Goal: Task Accomplishment & Management: Use online tool/utility

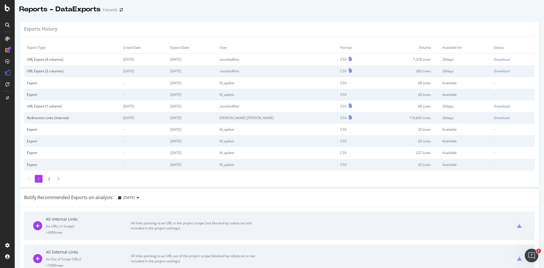
click at [8, 30] on div at bounding box center [8, 25] width 14 height 11
click at [7, 25] on icon at bounding box center [7, 25] width 5 height 5
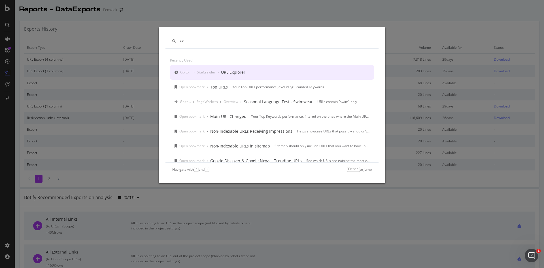
type input "url"
click at [235, 73] on div "URL Explorer" at bounding box center [233, 72] width 24 height 6
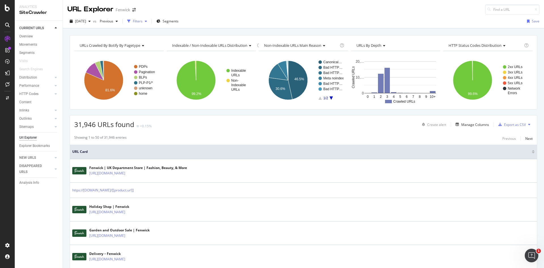
click at [147, 24] on div "Filters" at bounding box center [137, 21] width 24 height 9
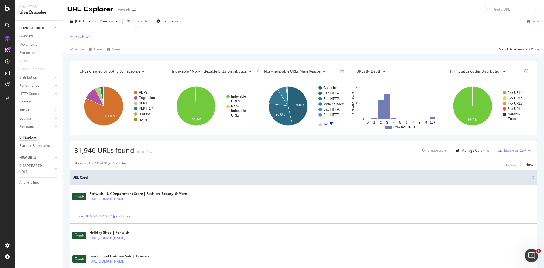
click at [81, 34] on div "Add Filter" at bounding box center [78, 36] width 23 height 6
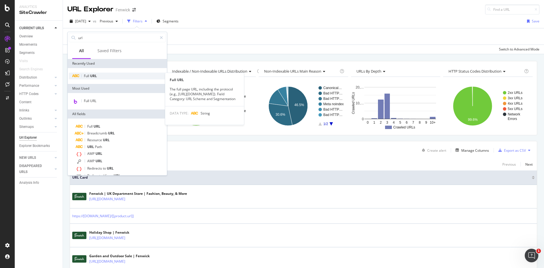
type input "url"
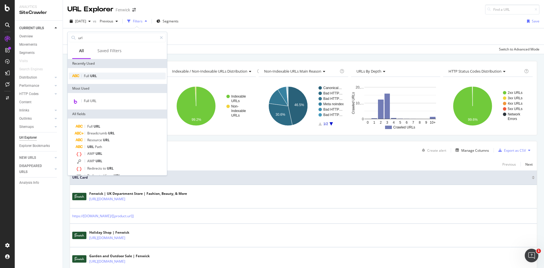
click at [90, 75] on span "Full" at bounding box center [87, 75] width 6 height 5
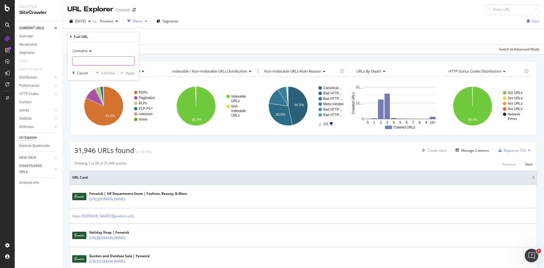
click at [98, 62] on input "text" at bounding box center [104, 60] width 62 height 9
type input "lego"
click at [127, 71] on div "Apply" at bounding box center [130, 73] width 9 height 5
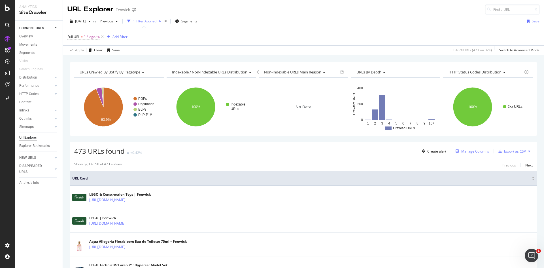
click at [466, 153] on div "Manage Columns" at bounding box center [476, 151] width 28 height 5
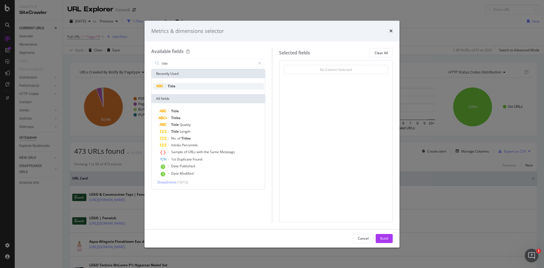
click at [213, 89] on div "Title" at bounding box center [208, 86] width 111 height 7
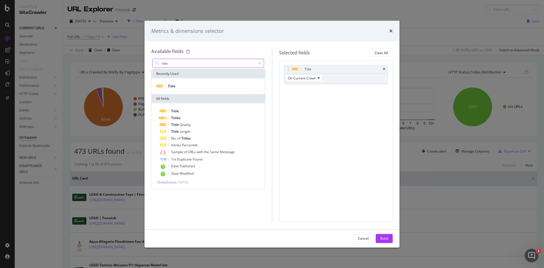
click at [177, 65] on input "title" at bounding box center [208, 63] width 94 height 9
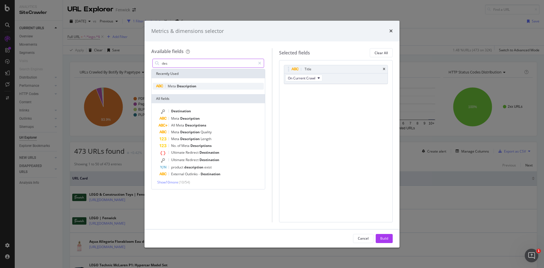
type input "des"
click at [176, 85] on span "Meta" at bounding box center [172, 86] width 9 height 5
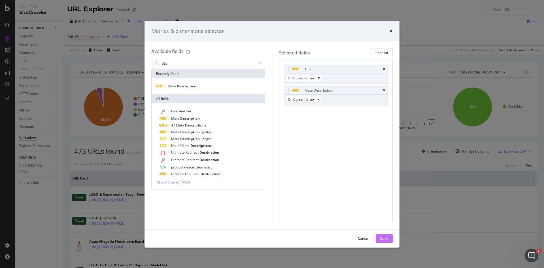
click at [380, 237] on button "Build" at bounding box center [384, 238] width 17 height 9
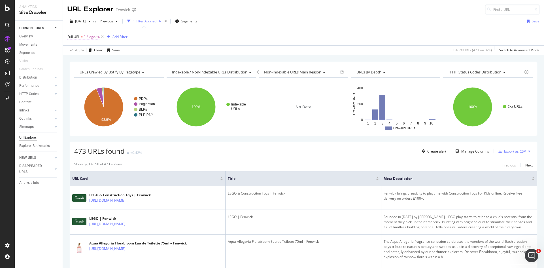
click at [90, 38] on span "^.*lego.*$" at bounding box center [92, 37] width 16 height 8
click at [90, 60] on input "lego" at bounding box center [100, 60] width 54 height 9
type input "-"
type input "lego-"
click at [128, 74] on div "Apply" at bounding box center [130, 72] width 9 height 5
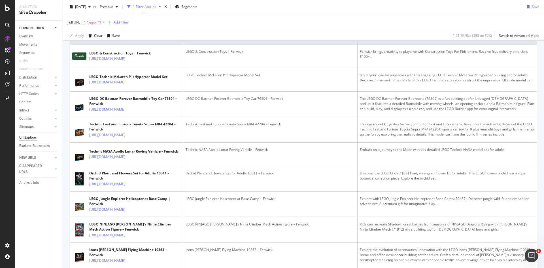
scroll to position [142, 0]
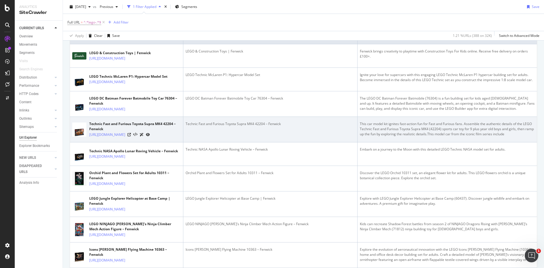
click at [500, 137] on div "This car model kit ignites fast-action fun for Fast and Furious fans. Assemble …" at bounding box center [447, 128] width 175 height 15
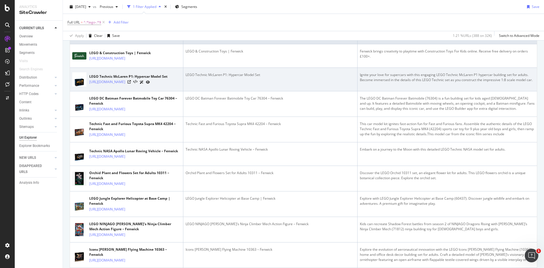
scroll to position [0, 0]
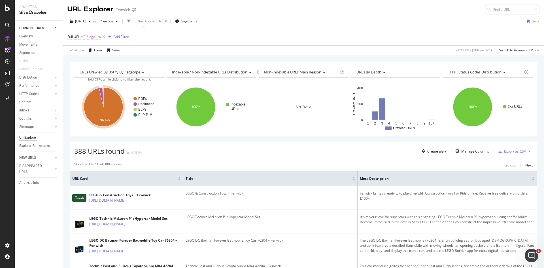
click at [12, 26] on div at bounding box center [8, 24] width 14 height 9
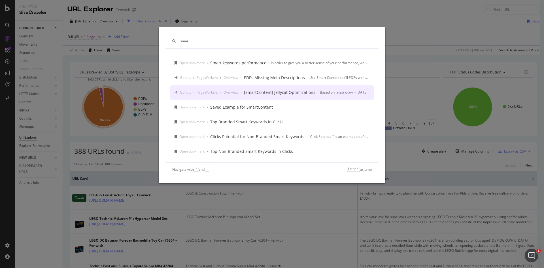
type input "smar"
click at [0, 107] on div "smar Open bookmark › Smart keywords performance In order to give you a better s…" at bounding box center [272, 134] width 544 height 268
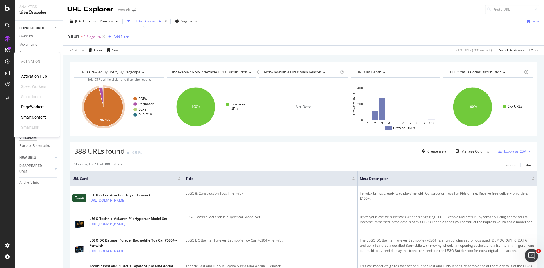
click at [39, 117] on div "SmartContent" at bounding box center [33, 117] width 25 height 6
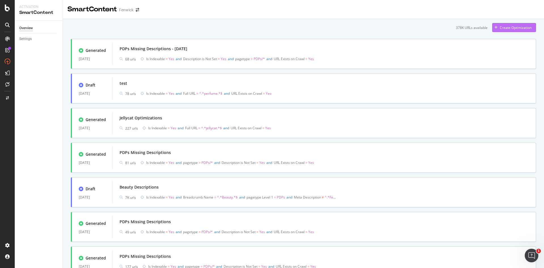
click at [520, 30] on div "Create Optimization" at bounding box center [511, 27] width 39 height 9
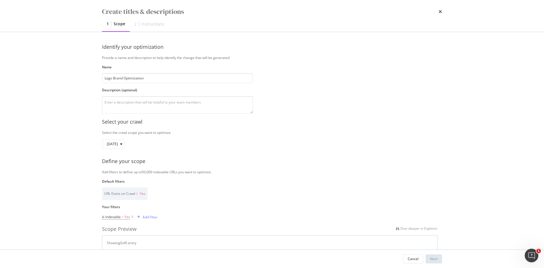
type input "Lego Brand Optimization"
click at [177, 124] on div "Select your crawl" at bounding box center [272, 121] width 340 height 7
click at [191, 100] on textarea "modal" at bounding box center [177, 105] width 151 height 18
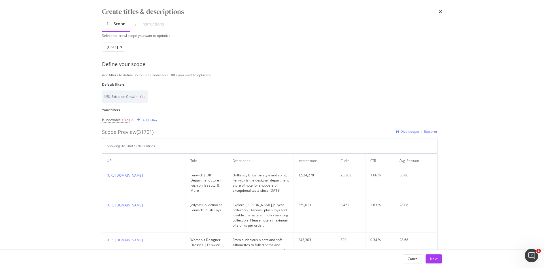
type textarea "Optimize lego pages - meta descs and titles"
click at [145, 121] on div "Add Filter" at bounding box center [150, 120] width 15 height 5
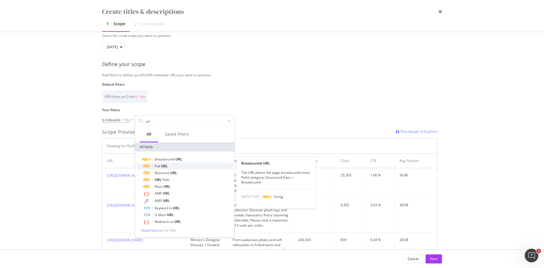
type input "url"
click at [158, 164] on span "Full" at bounding box center [158, 166] width 6 height 5
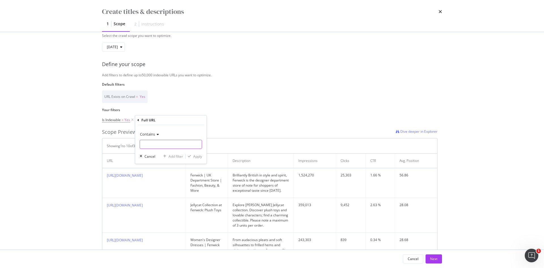
click at [144, 144] on input "Name" at bounding box center [171, 144] width 62 height 9
type input "lego-"
click at [191, 157] on div "modal" at bounding box center [190, 156] width 8 height 3
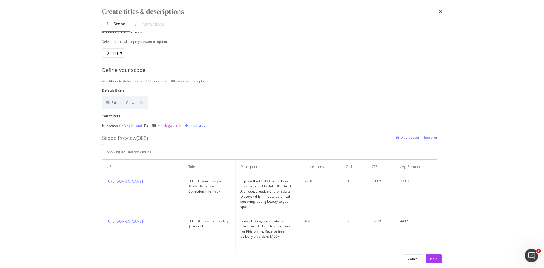
scroll to position [0, 0]
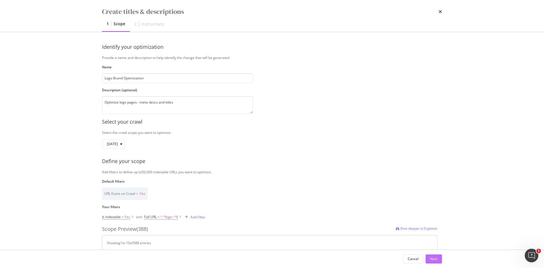
click at [431, 261] on div "Next" at bounding box center [433, 258] width 7 height 5
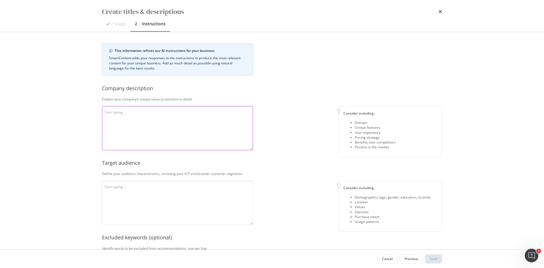
click at [178, 119] on textarea "modal" at bounding box center [177, 128] width 151 height 44
paste textarea "Loremip’d sitame consecte adipiscin elitsedd ei temporin, utlab-etdolorem aliqu…"
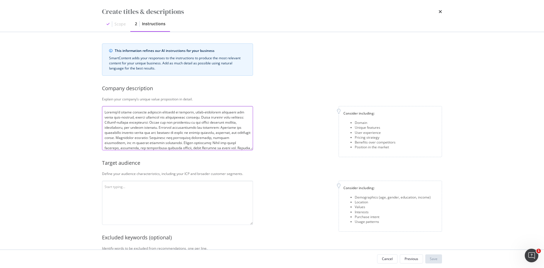
scroll to position [41, 0]
type textarea "Loremip’d sitame consecte adipiscin elitsedd ei temporin, utlab-etdolorem aliqu…"
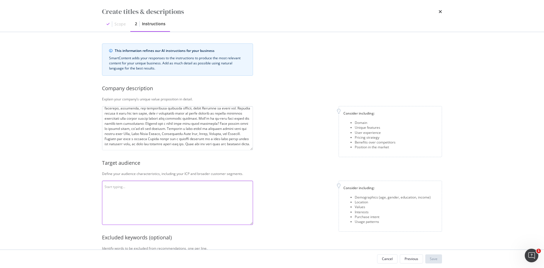
click at [152, 206] on textarea "modal" at bounding box center [177, 203] width 151 height 44
paste textarea "Fenwick’s target audience primarily consists of affluent, style-conscious consu…"
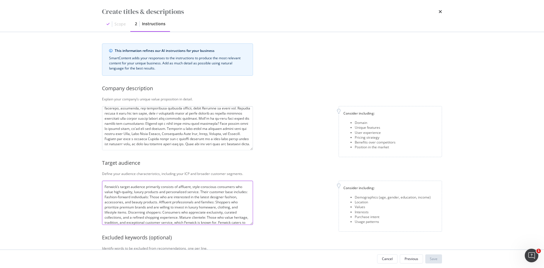
scroll to position [16, 0]
type textarea "Fenwick’s target audience primarily consists of affluent, style-conscious consu…"
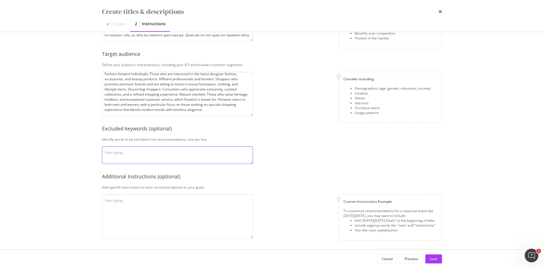
click at [166, 152] on textarea "modal" at bounding box center [177, 155] width 151 height 18
paste textarea "cheap, sale, low-cost, best price, discounted, Perfect, On-trend, Trendy, Fashi…"
click at [105, 155] on textarea "cheap, sale, low-cost, best price, discounted, Perfect, On-trend, Trendy, Fashi…" at bounding box center [177, 155] width 151 height 18
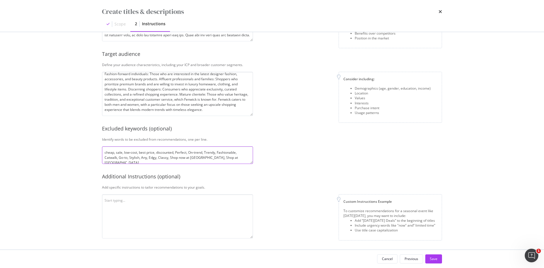
type textarea "cheap, sale, low-cost, best price, discounted, Perfect, On-trend, Trendy, Fashi…"
click at [131, 210] on textarea "modal" at bounding box center [177, 216] width 151 height 44
paste textarea "Please avoid using seasonal language including "festive" or "christmas". Please…"
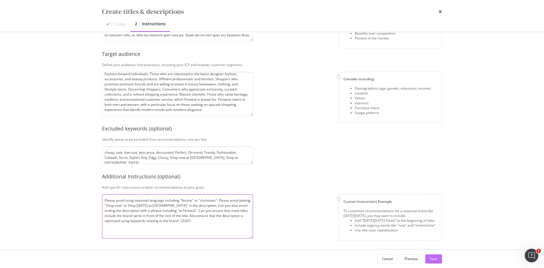
type textarea "Please avoid using seasonal language including "festive" or "christmas". Please…"
click at [430, 257] on div "Save" at bounding box center [434, 258] width 8 height 5
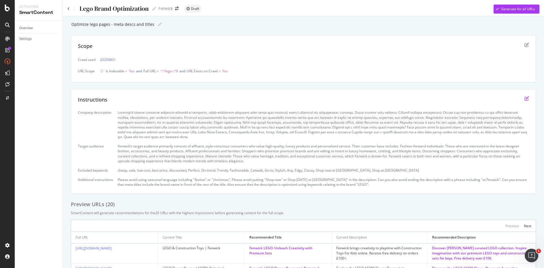
click at [525, 99] on icon "edit" at bounding box center [527, 98] width 5 height 5
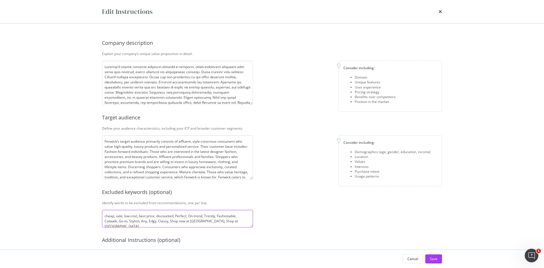
click at [240, 221] on textarea "cheap, sale, low-cost, best price, discounted, Perfect, On-trend, Trendy, Fashi…" at bounding box center [177, 219] width 151 height 18
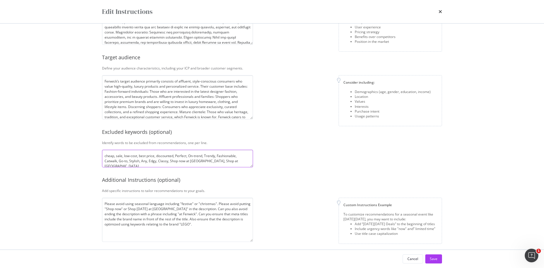
scroll to position [60, 0]
click at [184, 224] on textarea "Please avoid using seasonal language including "festive" or "christmas". Please…" at bounding box center [177, 219] width 151 height 44
type textarea "Please avoid using seasonal language including "festive" or "christmas". Please…"
click at [439, 257] on button "Save" at bounding box center [434, 258] width 17 height 9
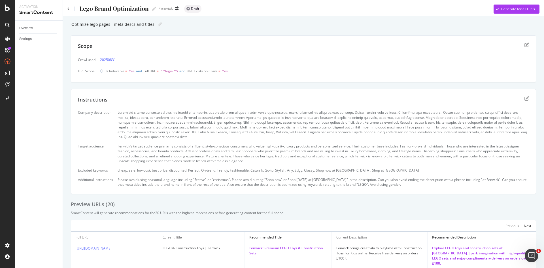
scroll to position [0, 0]
click at [516, 9] on div "Generate for all URLs" at bounding box center [519, 9] width 34 height 5
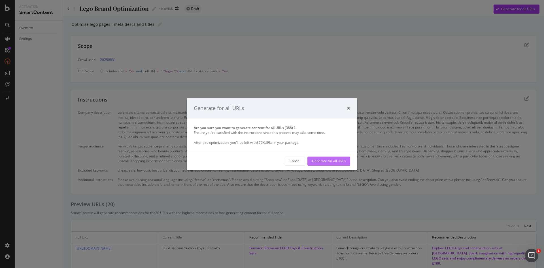
click at [336, 161] on div "Generate for all URLs" at bounding box center [329, 161] width 34 height 5
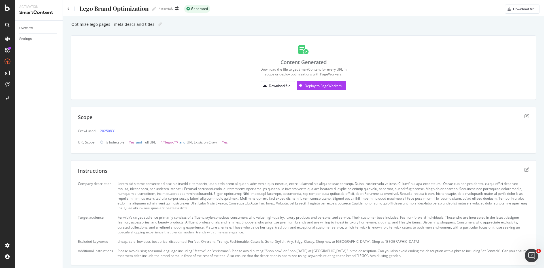
click at [275, 72] on div "Download the file to get SmartContent for every URL in scope or deploy optimiza…" at bounding box center [304, 72] width 86 height 10
click at [291, 100] on div "Content Generated Download the file to get SmartContent for every URL in scope …" at bounding box center [304, 67] width 466 height 64
click at [276, 83] on div "Download file" at bounding box center [280, 85] width 22 height 5
click at [325, 84] on div "Deploy to PageWorkers" at bounding box center [323, 85] width 37 height 5
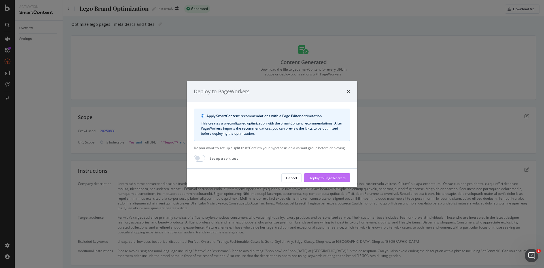
click at [317, 178] on div "Deploy to PageWorkers" at bounding box center [327, 178] width 37 height 5
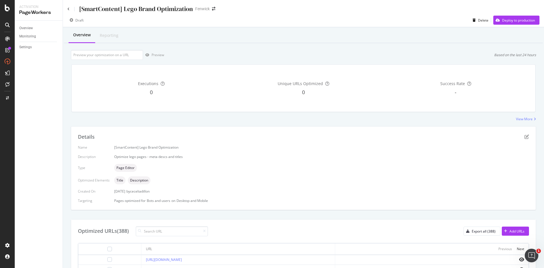
scroll to position [163, 0]
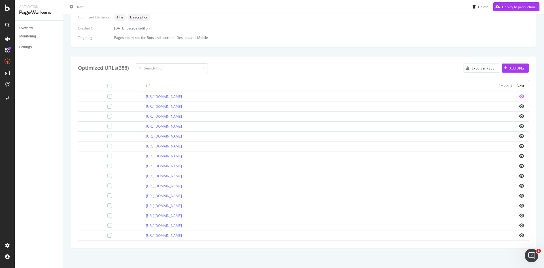
click at [519, 97] on icon "eye" at bounding box center [521, 96] width 5 height 5
click at [182, 96] on link "[URL][DOMAIN_NAME]" at bounding box center [164, 96] width 36 height 5
click at [519, 95] on icon "eye" at bounding box center [521, 96] width 5 height 5
drag, startPoint x: 213, startPoint y: 216, endPoint x: 124, endPoint y: 211, distance: 88.6
click at [141, 211] on td "[URL][DOMAIN_NAME]" at bounding box center [238, 216] width 194 height 10
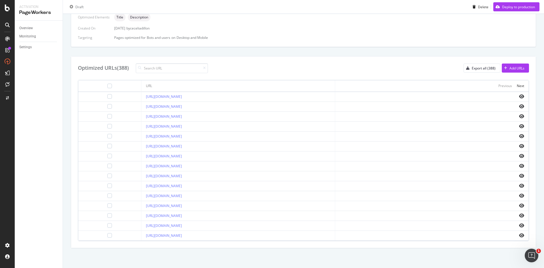
copy link "[URL][DOMAIN_NAME]"
click at [519, 215] on icon "eye" at bounding box center [521, 215] width 5 height 5
click at [173, 67] on input at bounding box center [172, 68] width 72 height 10
paste input "[URL][DOMAIN_NAME]"
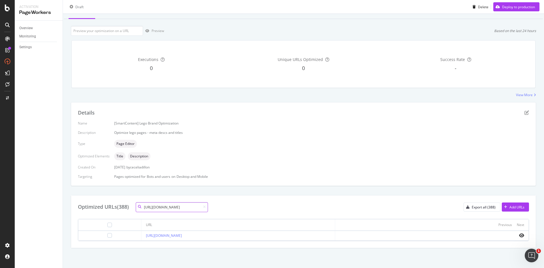
scroll to position [24, 0]
type input "[URL][DOMAIN_NAME]"
click at [121, 34] on input "url" at bounding box center [107, 31] width 72 height 10
paste input "[URL][DOMAIN_NAME]"
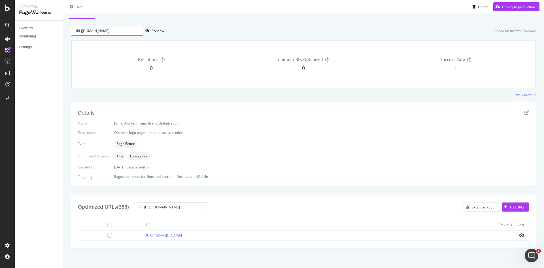
scroll to position [0, 12]
type input "[URL][DOMAIN_NAME]"
click at [152, 34] on div "Preview" at bounding box center [153, 31] width 21 height 9
click at [206, 207] on icon at bounding box center [204, 206] width 3 height 3
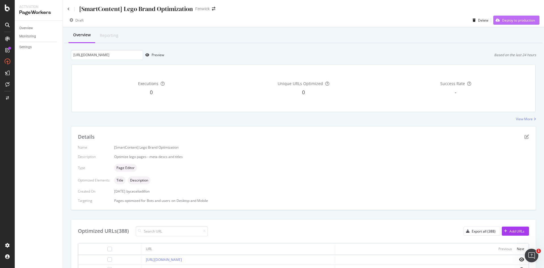
click at [502, 20] on div "Deploy to production" at bounding box center [518, 20] width 33 height 5
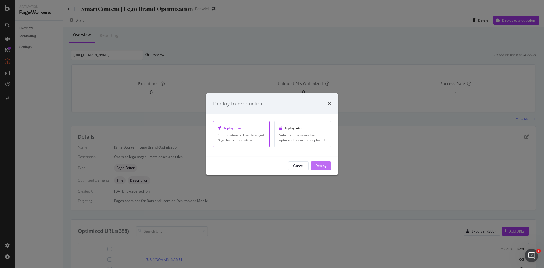
click at [318, 167] on div "Deploy" at bounding box center [321, 165] width 11 height 5
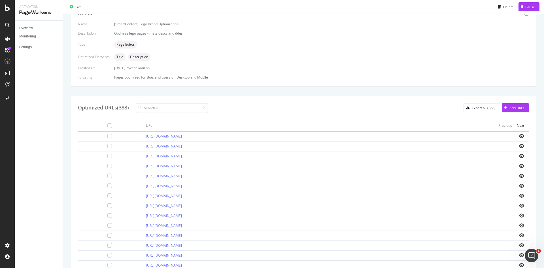
scroll to position [126, 0]
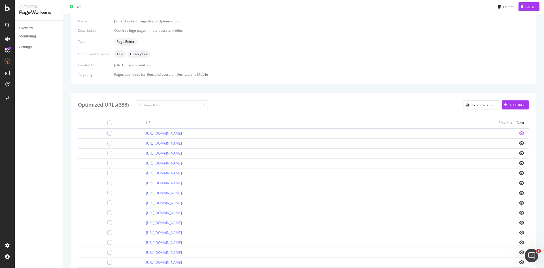
click at [519, 135] on icon "eye" at bounding box center [521, 133] width 5 height 5
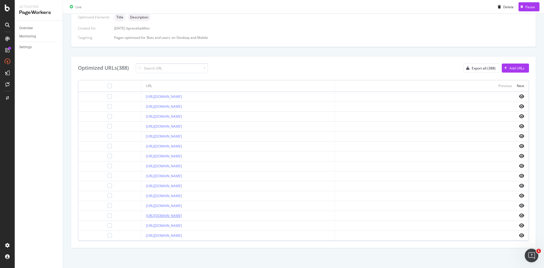
click at [182, 215] on link "[URL][DOMAIN_NAME]" at bounding box center [164, 215] width 36 height 5
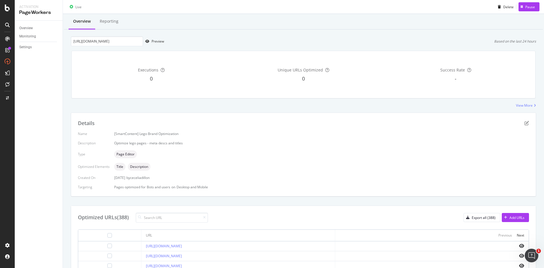
scroll to position [0, 0]
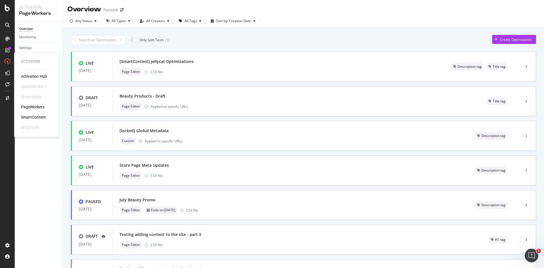
click at [43, 117] on div "SmartContent" at bounding box center [33, 117] width 25 height 6
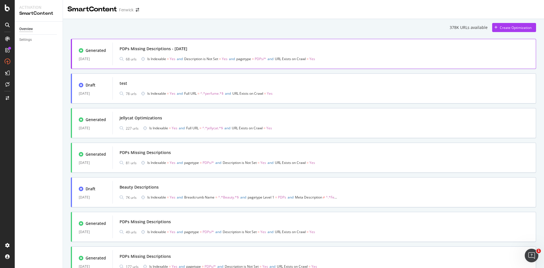
click at [156, 58] on span "Is Indexable" at bounding box center [156, 58] width 19 height 5
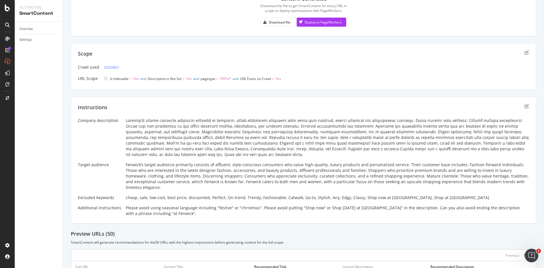
scroll to position [64, 0]
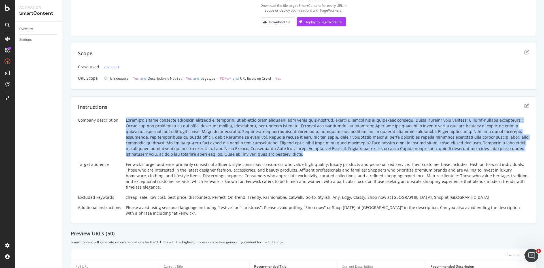
drag, startPoint x: 124, startPoint y: 117, endPoint x: 195, endPoint y: 154, distance: 80.1
click at [195, 154] on div "Company description Target audience Fenwick’s target audience primarily consist…" at bounding box center [303, 166] width 451 height 99
copy div "Loremip’d sitame consecte adipiscin elitsedd ei temporin, utlab-etdolorem aliqu…"
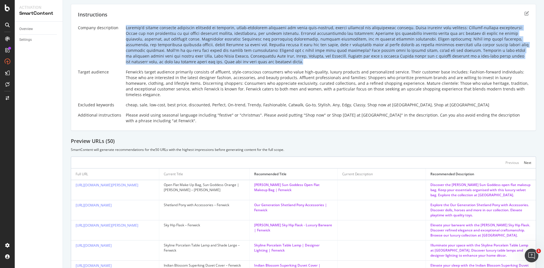
scroll to position [157, 0]
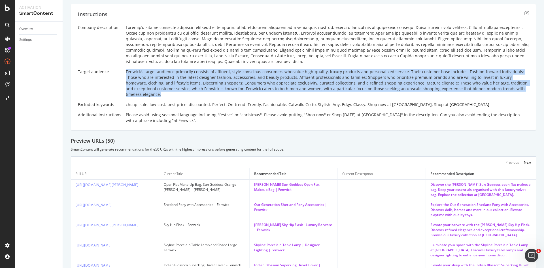
drag, startPoint x: 122, startPoint y: 71, endPoint x: 499, endPoint y: 90, distance: 377.8
click at [499, 90] on div "Company description Target audience Fenwick’s target audience primarily consist…" at bounding box center [303, 74] width 451 height 99
copy div "Fenwick’s target audience primarily consists of affluent, style-conscious consu…"
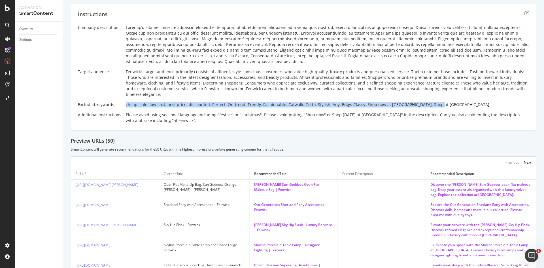
drag, startPoint x: 121, startPoint y: 101, endPoint x: 432, endPoint y: 104, distance: 310.2
click at [432, 104] on div "Company description Target audience Fenwick’s target audience primarily consist…" at bounding box center [303, 74] width 451 height 99
copy div "cheap, sale, low-cost, best price, discounted, Perfect, On-trend, Trendy, Fashi…"
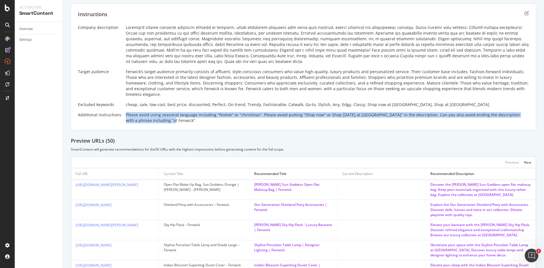
drag, startPoint x: 131, startPoint y: 108, endPoint x: 158, endPoint y: 118, distance: 29.1
click at [158, 118] on div "Instructions Company description Target audience Fenwick’s target audience prim…" at bounding box center [304, 67] width 466 height 127
copy div "Please avoid using seasonal language including "festive" or "christmas". Please…"
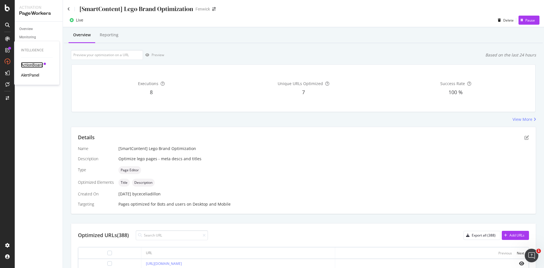
click at [34, 67] on div "ActionBoard" at bounding box center [32, 65] width 22 height 6
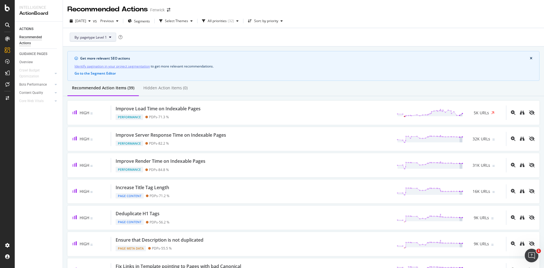
click at [108, 36] on button "By: pagetype Level 1" at bounding box center [93, 37] width 46 height 9
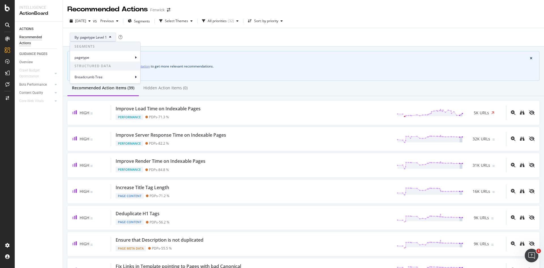
click at [108, 36] on button "By: pagetype Level 1" at bounding box center [93, 37] width 46 height 9
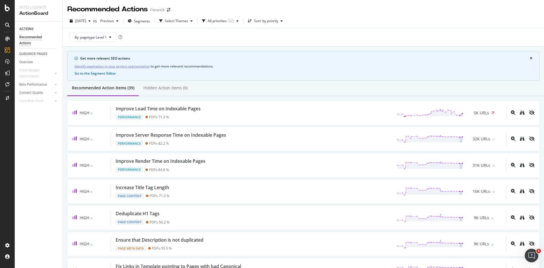
click at [529, 61] on button "close banner" at bounding box center [531, 58] width 5 height 6
